Goal: Ask a question

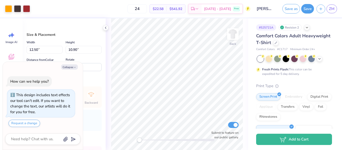
type textarea "x"
click at [47, 140] on textarea at bounding box center [36, 139] width 51 height 7
type textarea "l"
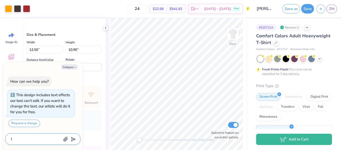
type textarea "x"
type textarea "le"
type textarea "x"
type textarea "let"
type textarea "x"
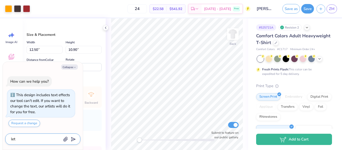
type textarea "lets"
type textarea "x"
type textarea "lets"
type textarea "x"
type textarea "lets o"
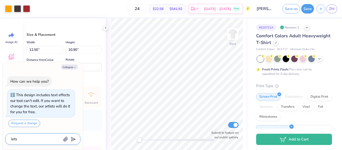
type textarea "x"
type textarea "lets"
type textarea "x"
type textarea "lets"
type textarea "x"
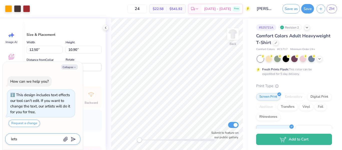
type textarea "let"
type textarea "x"
type textarea "le"
type textarea "x"
type textarea "l"
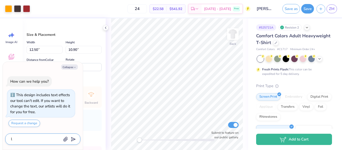
type textarea "x"
type textarea "g"
type textarea "x"
type textarea "ge"
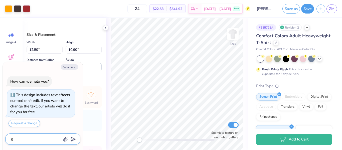
type textarea "x"
type textarea "get"
type textarea "x"
type textarea "get"
type textarea "x"
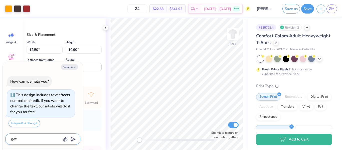
type textarea "get r"
type textarea "x"
type textarea "get ri"
type textarea "x"
type textarea "get rid"
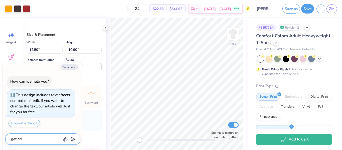
type textarea "x"
type textarea "get rid"
type textarea "x"
type textarea "get rid o"
type textarea "x"
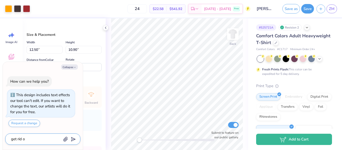
type textarea "get rid of"
type textarea "x"
type textarea "get rid of"
type textarea "x"
type textarea "get rid of t"
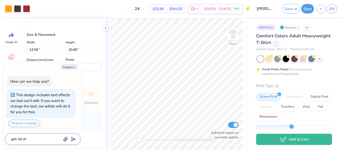
type textarea "x"
type textarea "get rid of th"
type textarea "x"
type textarea "get rid of the"
type textarea "x"
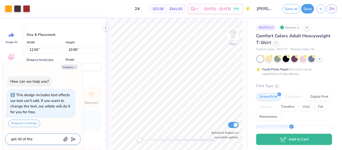
type textarea "get rid of the"
type textarea "x"
type textarea "get rid of the c"
type textarea "x"
type textarea "get rid of the ch"
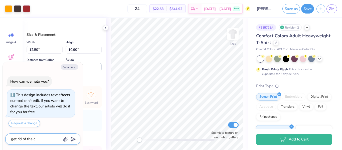
type textarea "x"
type textarea "get rid of the chh"
type textarea "x"
type textarea "get rid of the ch"
type textarea "x"
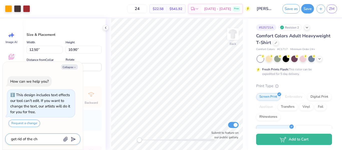
type textarea "get rid of the cho"
type textarea "x"
type textarea "get rid of the cho"
type textarea "x"
type textarea "get rid of the cho"
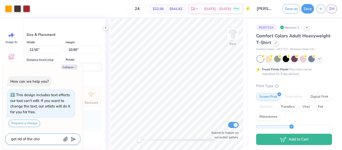
type textarea "x"
type textarea "get rid of the ch"
type textarea "x"
type textarea "get rid of the c"
type textarea "x"
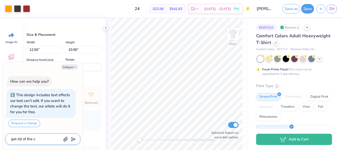
type textarea "get rid of the"
type textarea "x"
type textarea "get rid of the X"
type textarea "x"
type textarea "get rid of the XO"
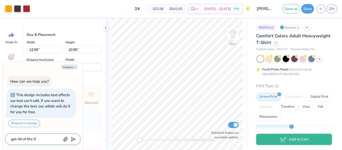
type textarea "x"
type textarea "get rid of the XO"
type textarea "x"
type textarea "get rid of the XO o"
type textarea "x"
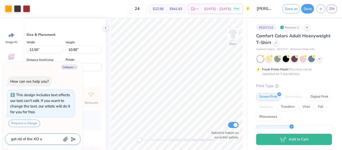
type textarea "get rid of the XO on"
type textarea "x"
type textarea "get rid of the XO on"
type textarea "x"
type textarea "get rid of the XO on t"
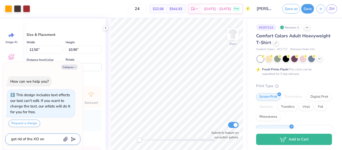
type textarea "x"
type textarea "get rid of the XO on th"
type textarea "x"
type textarea "get rid of the XO on thh"
type textarea "x"
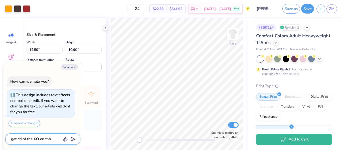
type textarea "get rid of the XO on thhh"
type textarea "x"
type textarea "get rid of the XO on thh"
type textarea "x"
type textarea "get rid of the XO on th"
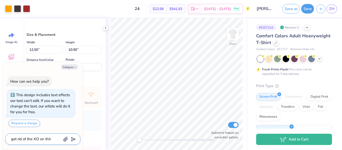
type textarea "x"
type textarea "get rid of the XO on the"
type textarea "x"
type textarea "get rid of the XO on the"
type textarea "x"
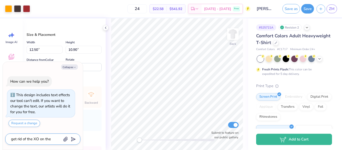
type textarea "get rid of the XO on the p"
type textarea "x"
type textarea "get rid of the XO on the pe"
type textarea "x"
type textarea "get rid of the XO on the pen"
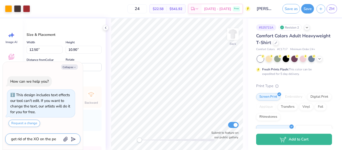
type textarea "x"
type textarea "get rid of the XO on the penn"
type textarea "x"
type textarea "get rid of the XO on the penna"
type textarea "x"
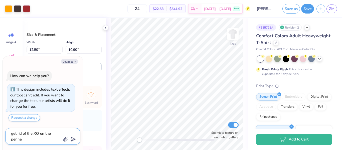
type textarea "get rid of the XO on the pennat"
type textarea "x"
type textarea "get rid of the XO on the pennat"
type textarea "x"
type textarea "get rid of the XO on the pennat f"
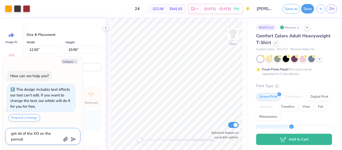
type textarea "x"
type textarea "get rid of the XO on the pennat fl"
type textarea "x"
type textarea "get rid of the XO on the pennat fla"
type textarea "x"
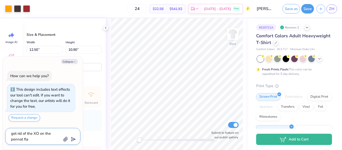
type textarea "get rid of the XO on the pennat fla"
type textarea "x"
type textarea "get rid of the XO on the pennat fla"
type textarea "x"
type textarea "get rid of the XO on the pennat flag"
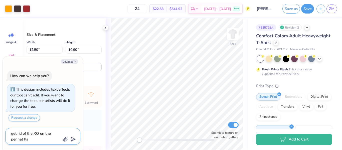
type textarea "x"
type textarea "get rid of the XO on the pennat flag"
type textarea "x"
type textarea "get rid of the XO on the pennat flag a"
type textarea "x"
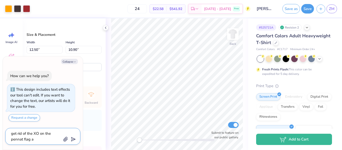
type textarea "get rid of the XO on the pennat flag an"
type textarea "x"
type textarea "get rid of the XO on the pennat flag and"
type textarea "x"
type textarea "get rid of the XO on the pennat flag and"
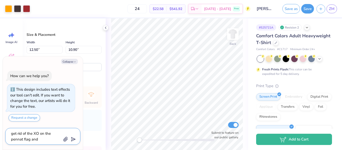
type textarea "x"
type textarea "get rid of the XO on the pennat flag and u"
type textarea "x"
type textarea "get rid of the XO on the pennat flag and us"
type textarea "x"
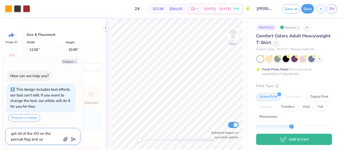
type textarea "get rid of the XO on the pennat flag and use"
type textarea "x"
type textarea "get rid of the XO on the pennat flag and use"
type textarea "x"
type textarea "get rid of the XO on the pennat flag and use A"
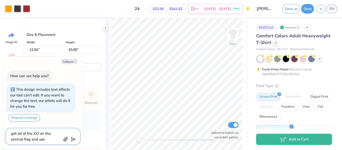
type textarea "x"
type textarea "get rid of the XO on the pennat flag and use AO"
type textarea "x"
type textarea "get rid of the XO on the pennat flag and use AOI"
type textarea "x"
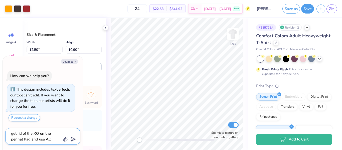
type textarea "get rid of the XO on the pennat flag and use AOII"
type textarea "x"
type textarea "get rid of the XO on the pennat flag and use AOII"
type textarea "x"
type textarea "get rid of the XO on the pennat flag and use AOII ("
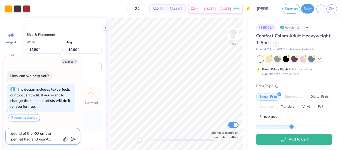
type textarea "x"
type textarea "get rid of the XO on the pennat flag and use AOII (n"
type textarea "x"
type textarea "get rid of the XO on the pennat flag and use AOII (no"
type textarea "x"
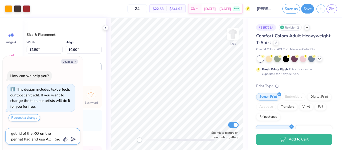
type textarea "get rid of the XO on the pennat flag and use AOII (not"
type textarea "x"
type textarea "get rid of the XO on the pennat flag and use AOII (not"
type textarea "x"
type textarea "get rid of the XO on the pennat flag and use AOII (not r"
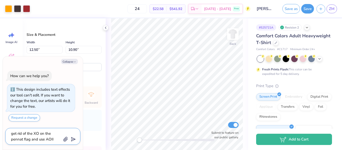
type textarea "x"
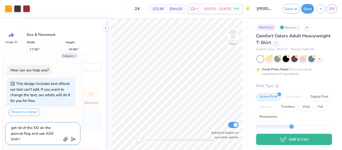
type textarea "get rid of the XO on the pennat flag and use AOII (not re"
type textarea "x"
type textarea "get rid of the XO on the pennat flag and use AOII (not ree"
type textarea "x"
type textarea "get rid of the XO on the pennat flag and use AOII (not re"
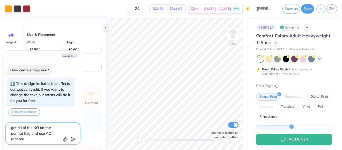
type textarea "x"
type textarea "get rid of the XO on the pennat flag and use AOII (not r"
type textarea "x"
type textarea "get rid of the XO on the pennat flag and use AOII (not"
type textarea "x"
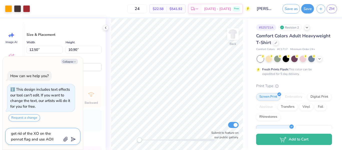
type textarea "get rid of the XO on the pennat flag and use AOII (not g"
type textarea "x"
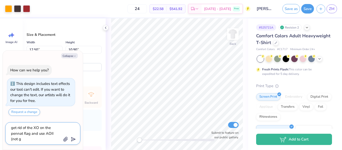
type textarea "get rid of the XO on the pennat flag and use AOII (not gr"
type textarea "x"
type textarea "get rid of the XO on the pennat flag and use AOII (not gre"
type textarea "x"
type textarea "get rid of the XO on the pennat flag and use AOII (not gree"
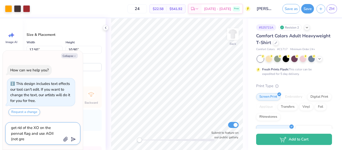
type textarea "x"
type textarea "get rid of the XO on the pennat flag and use AOII (not greek"
type textarea "x"
type textarea "get rid of the XO on the pennat flag and use AOII (not greek"
type textarea "x"
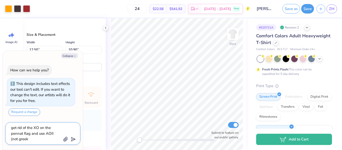
type textarea "get rid of the XO on the pennat flag and use AOII (not greek l"
type textarea "x"
type textarea "get rid of the XO on the pennat flag and use AOII (not greek le"
type textarea "x"
type textarea "get rid of the XO on the pennat flag and use AOII (not greek let"
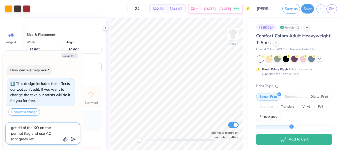
type textarea "x"
type textarea "get rid of the XO on the pennat flag and use AOII (not greek lett"
type textarea "x"
type textarea "get rid of the XO on the pennat flag and use AOII (not [DEMOGRAPHIC_DATA] lette"
click at [74, 139] on icon "submit" at bounding box center [72, 139] width 7 height 7
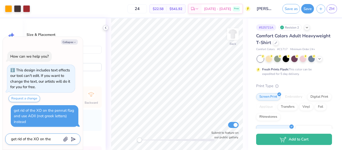
click at [105, 25] on div at bounding box center [106, 28] width 6 height 6
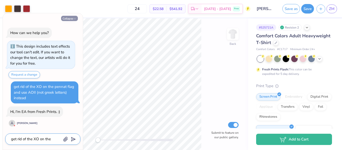
click at [70, 20] on button "Collapse" at bounding box center [69, 18] width 17 height 5
